Goal: Information Seeking & Learning: Learn about a topic

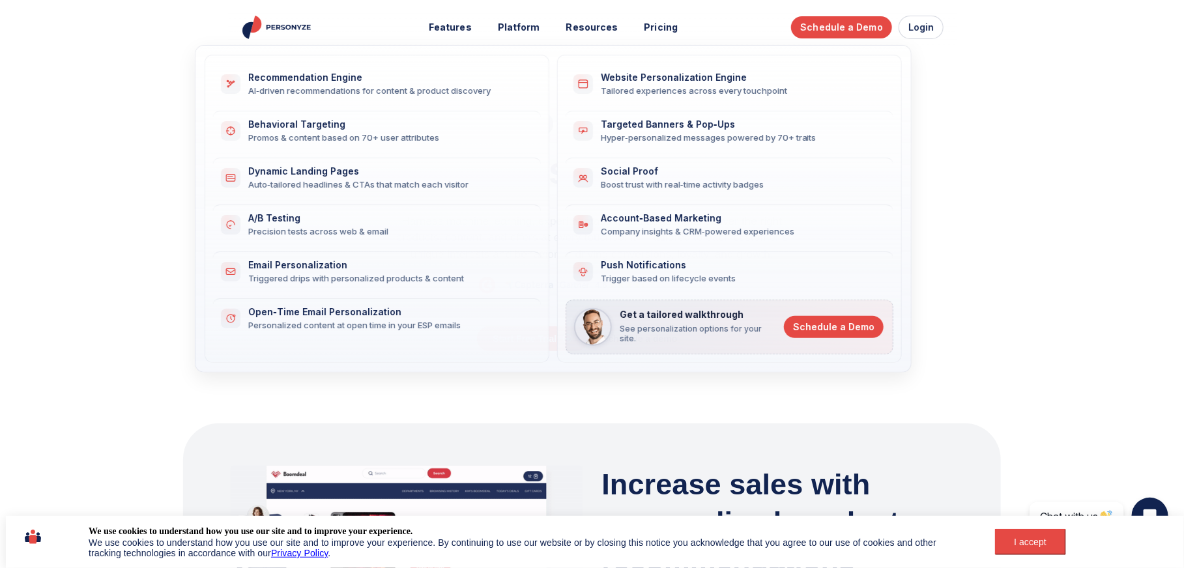
click at [414, 136] on div "Promos & content based on 70+ user attributes" at bounding box center [386, 138] width 277 height 12
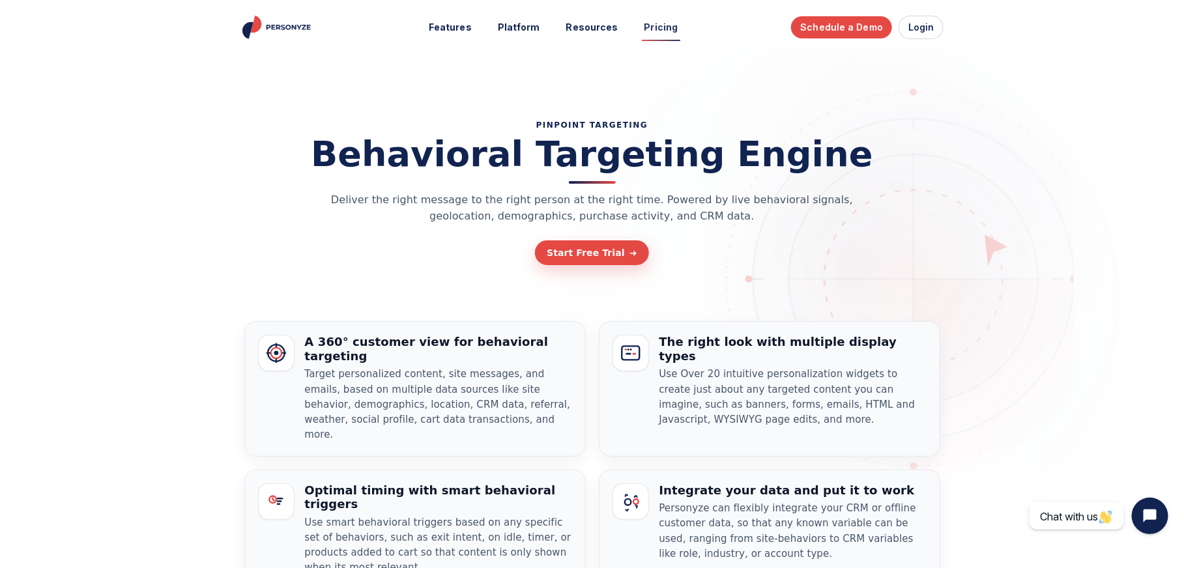
click at [665, 30] on link "Pricing" at bounding box center [662, 28] width 52 height 24
